Goal: Task Accomplishment & Management: Manage account settings

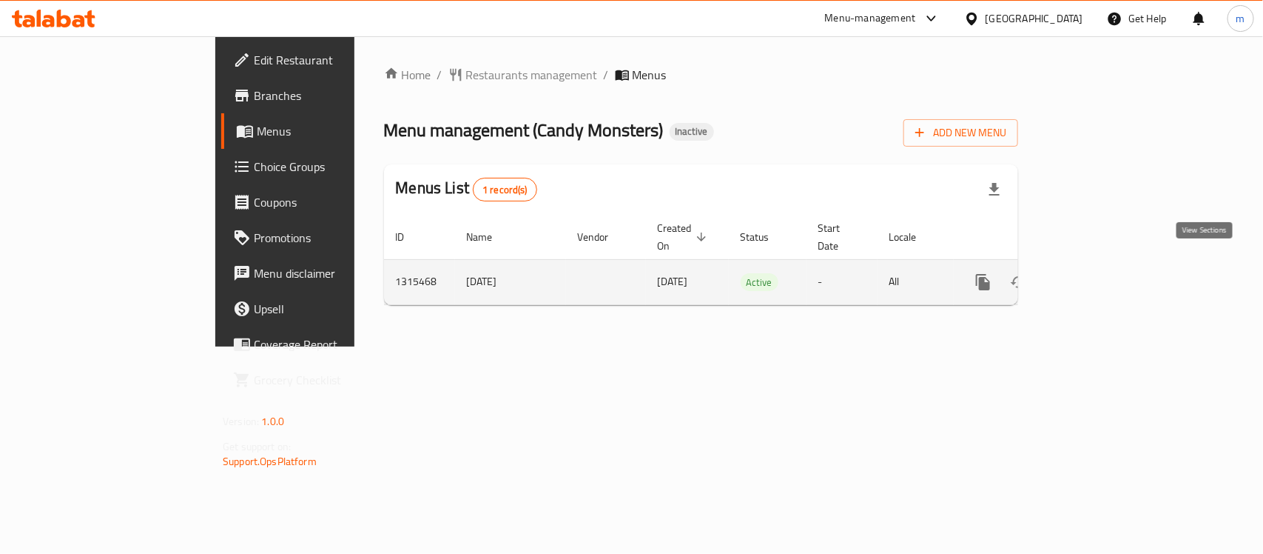
click at [1099, 273] on icon "enhanced table" at bounding box center [1090, 282] width 18 height 18
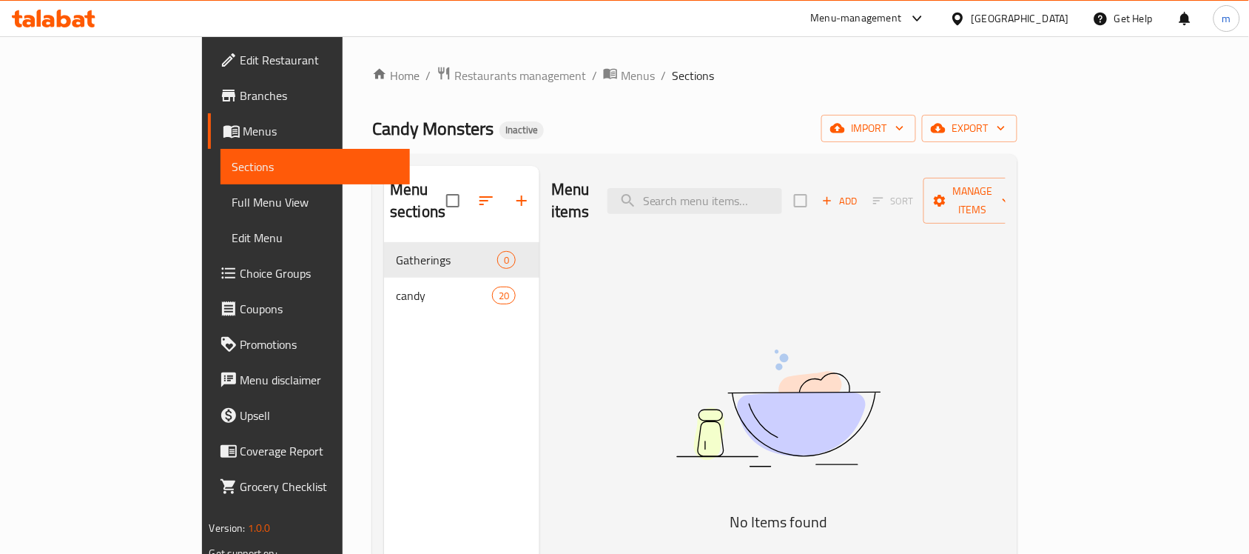
click at [232, 208] on span "Full Menu View" at bounding box center [315, 202] width 167 height 18
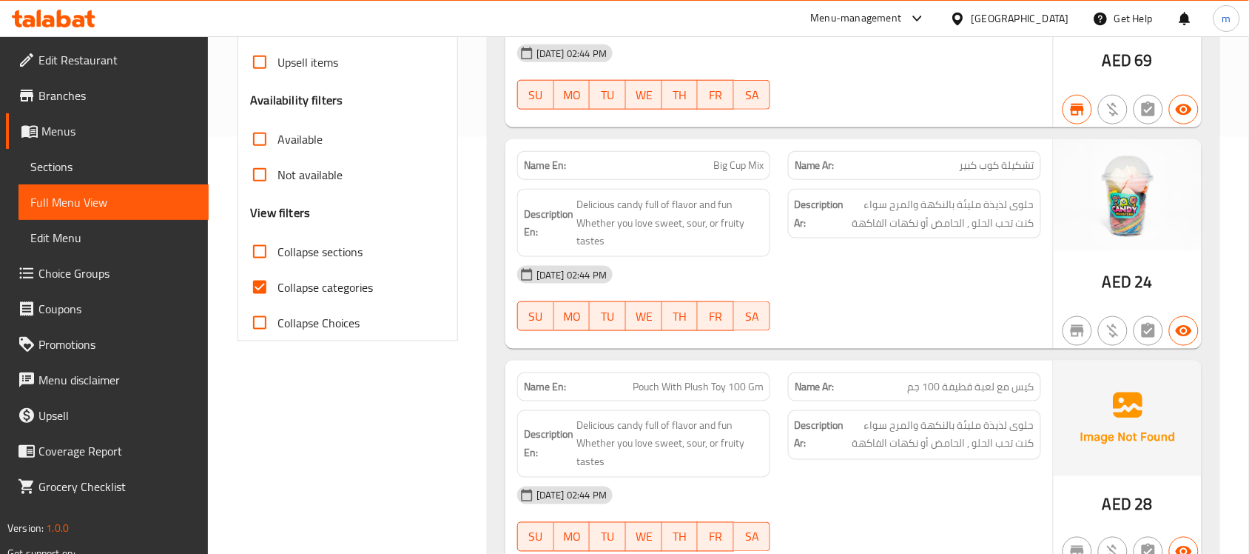
scroll to position [463, 0]
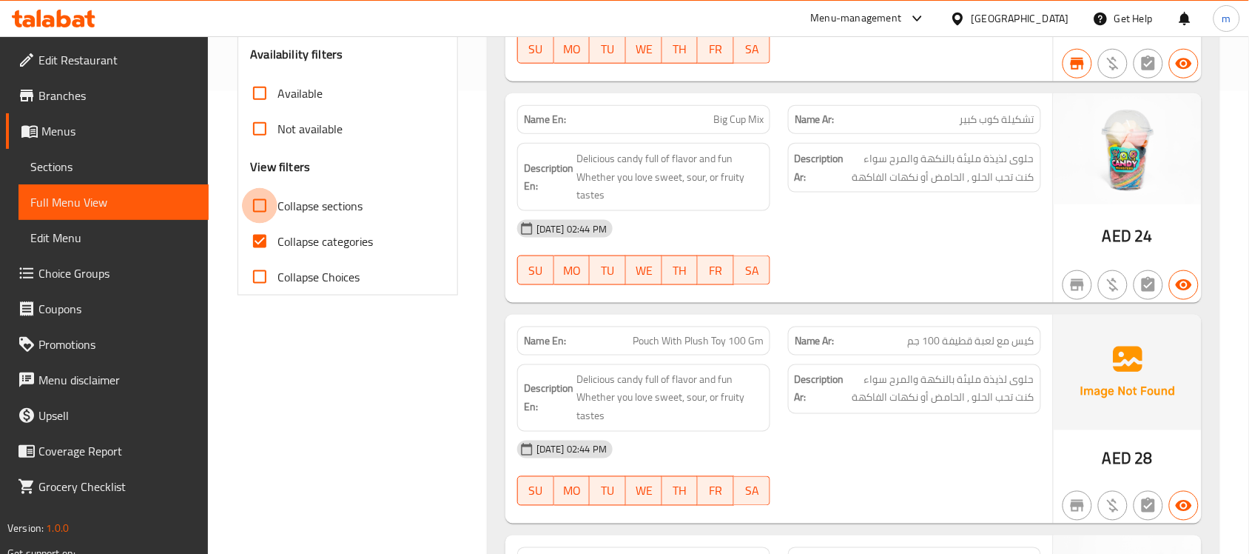
click at [258, 212] on input "Collapse sections" at bounding box center [260, 206] width 36 height 36
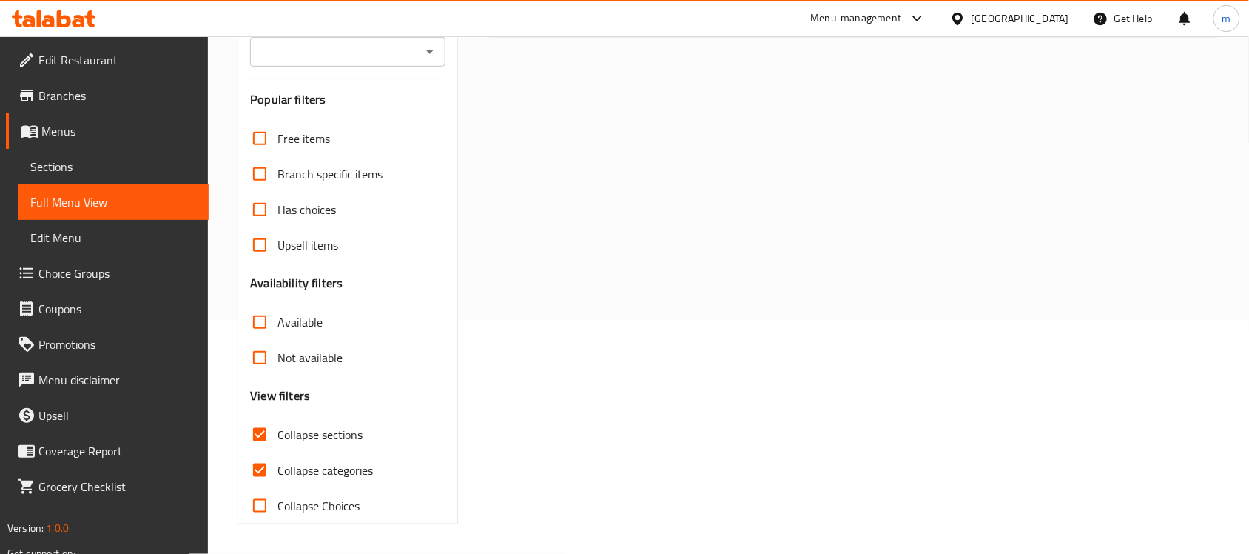
scroll to position [234, 0]
click at [259, 238] on div "Free items Branch specific items Has choices Upsell items Availability filters …" at bounding box center [347, 322] width 195 height 403
click at [258, 431] on input "Collapse sections" at bounding box center [260, 435] width 36 height 36
checkbox input "false"
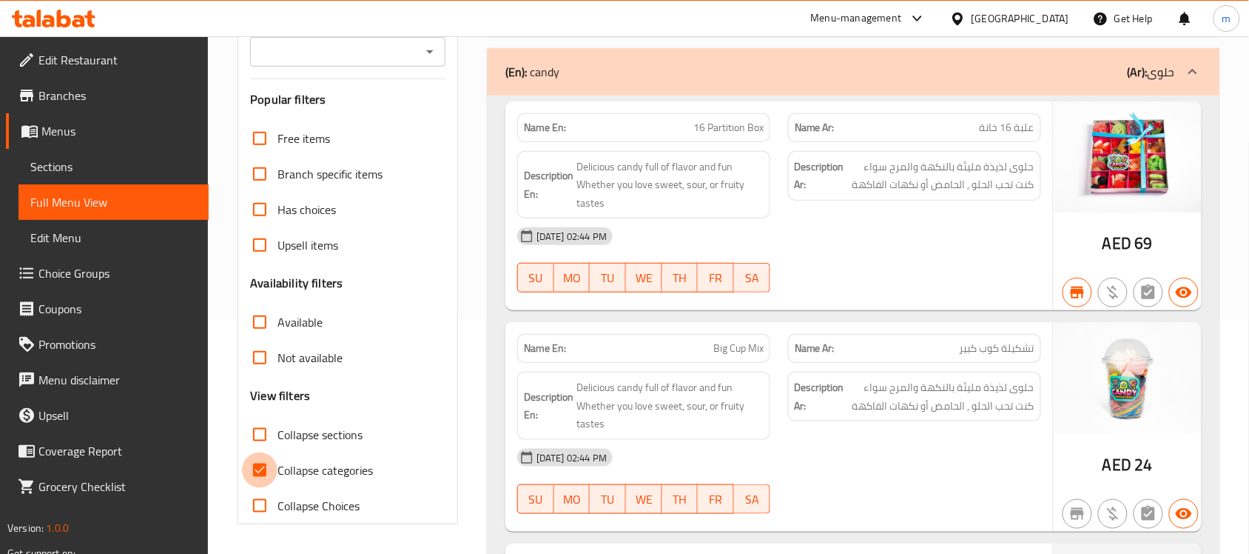
click at [254, 464] on input "Collapse categories" at bounding box center [260, 470] width 36 height 36
checkbox input "false"
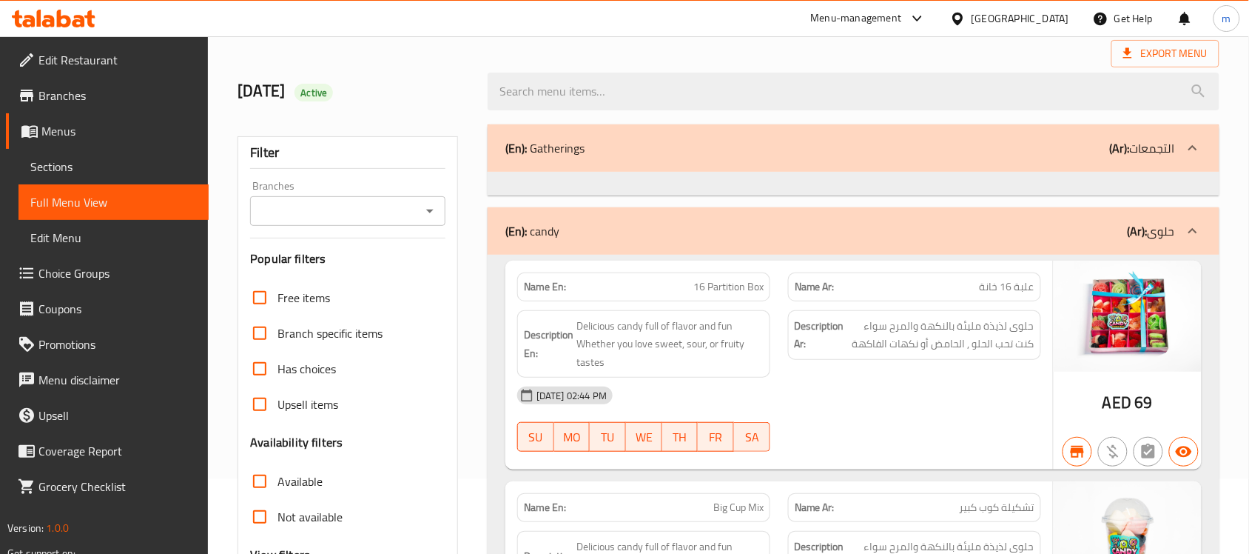
scroll to position [0, 0]
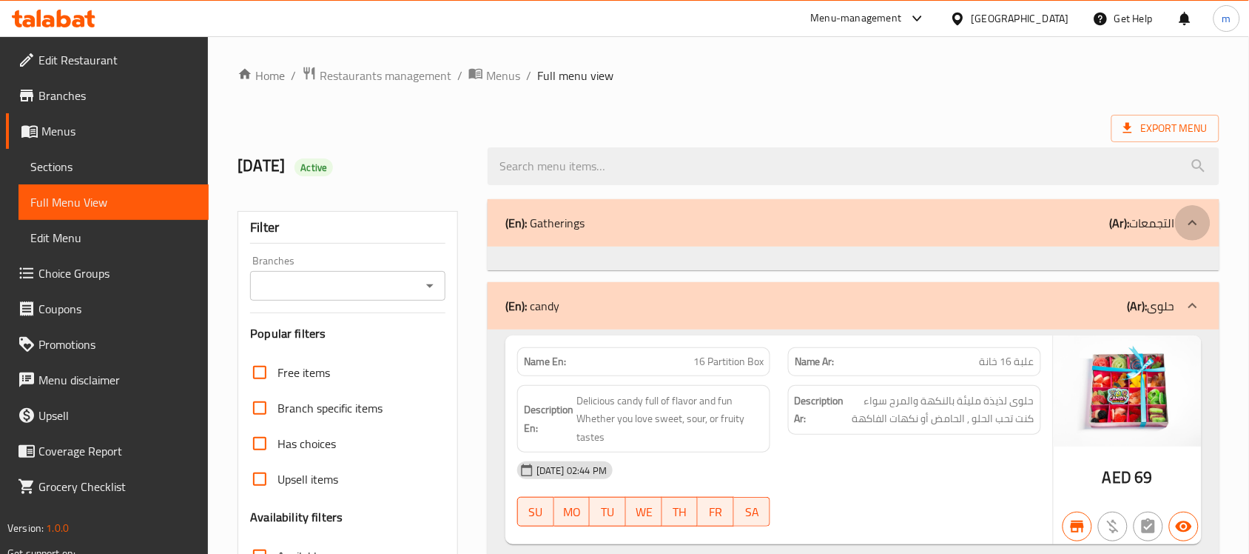
click at [1196, 223] on icon at bounding box center [1193, 222] width 9 height 5
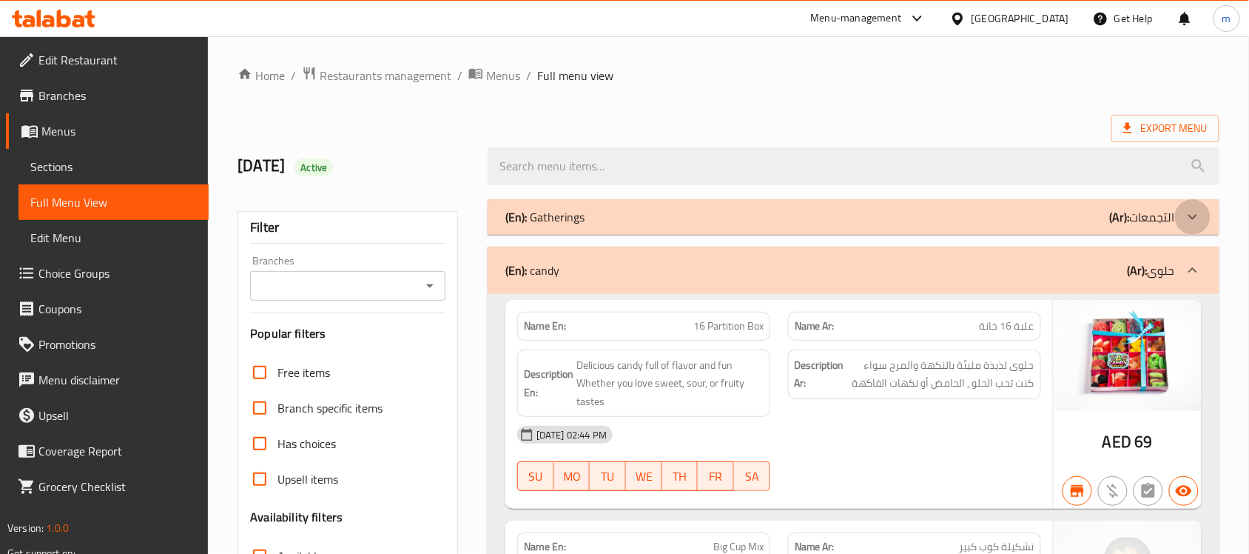
click at [1196, 223] on icon at bounding box center [1193, 217] width 18 height 18
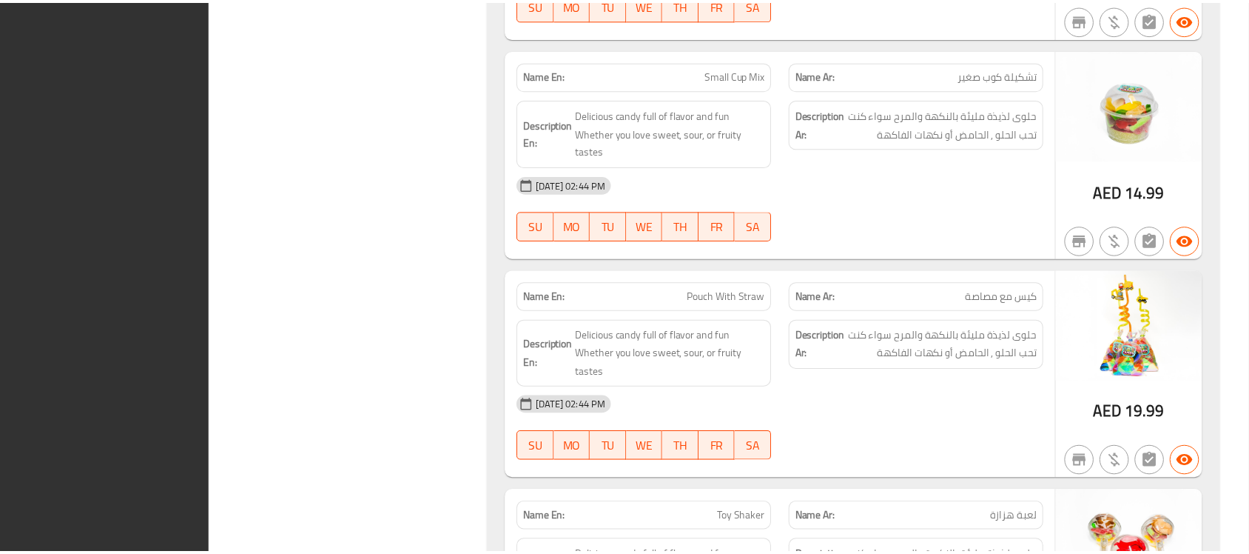
scroll to position [4260, 0]
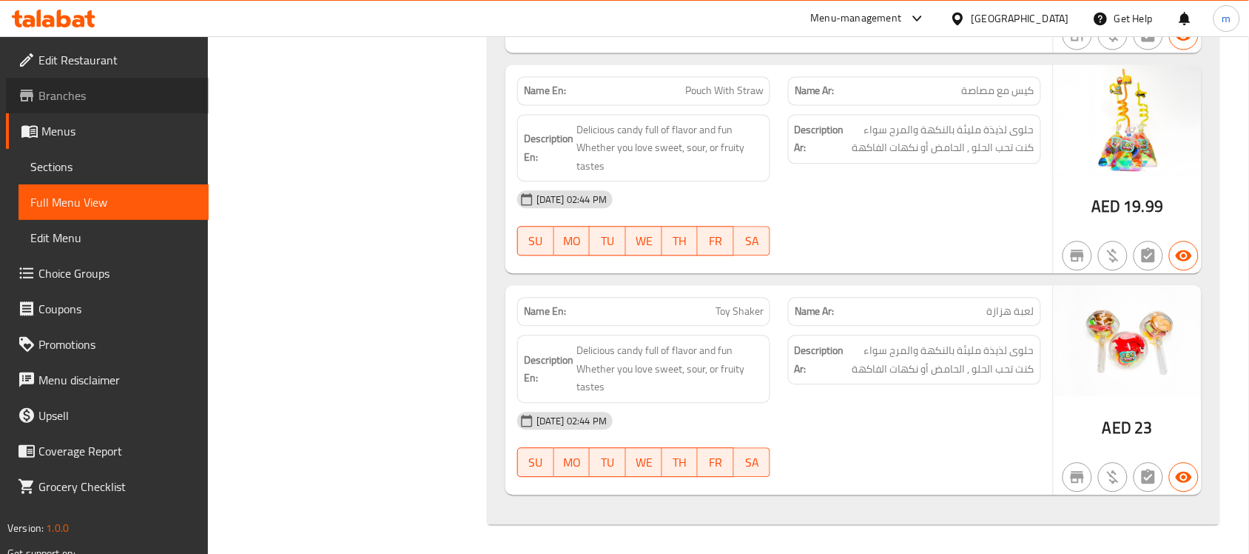
click at [72, 100] on span "Branches" at bounding box center [117, 96] width 158 height 18
